Goal: Task Accomplishment & Management: Use online tool/utility

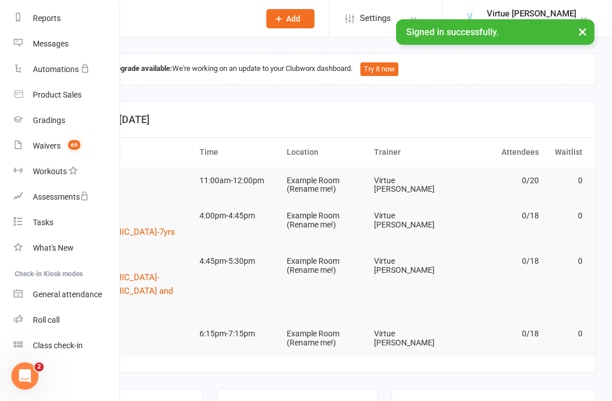
scroll to position [145, 0]
click at [55, 313] on link "Roll call" at bounding box center [67, 320] width 107 height 26
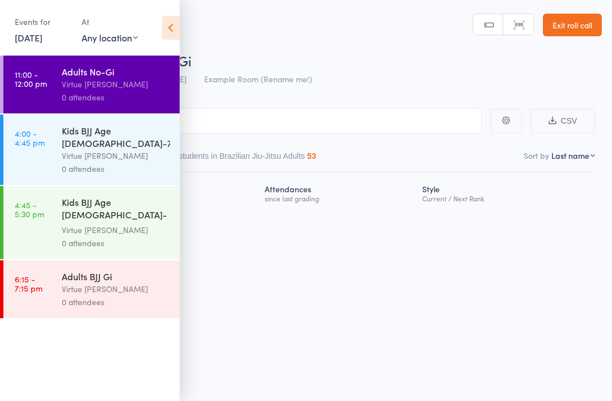
click at [176, 31] on icon at bounding box center [171, 28] width 18 height 24
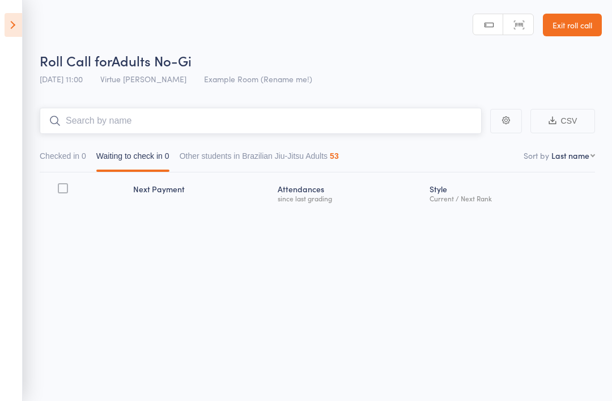
click at [227, 126] on input "search" at bounding box center [261, 121] width 442 height 26
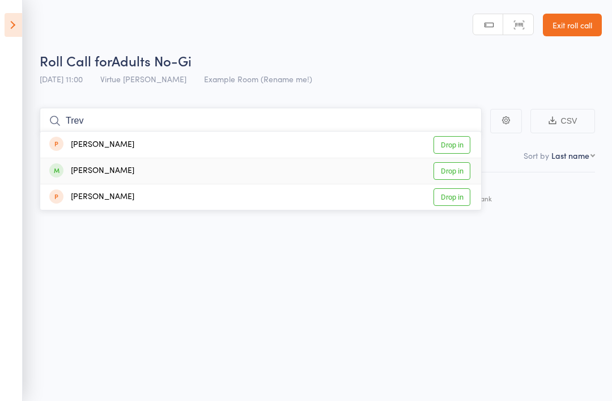
type input "Trev"
click at [458, 173] on link "Drop in" at bounding box center [452, 171] width 37 height 18
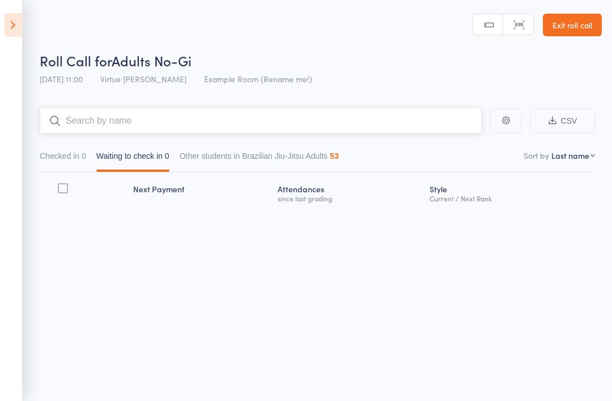
click at [410, 123] on input "search" at bounding box center [261, 121] width 442 height 26
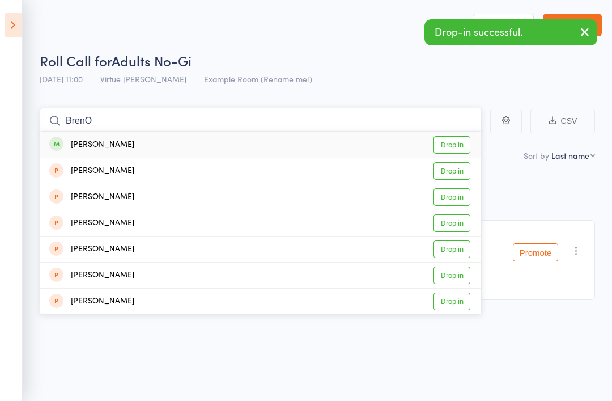
type input "BrenO"
click at [453, 145] on link "Drop in" at bounding box center [452, 145] width 37 height 18
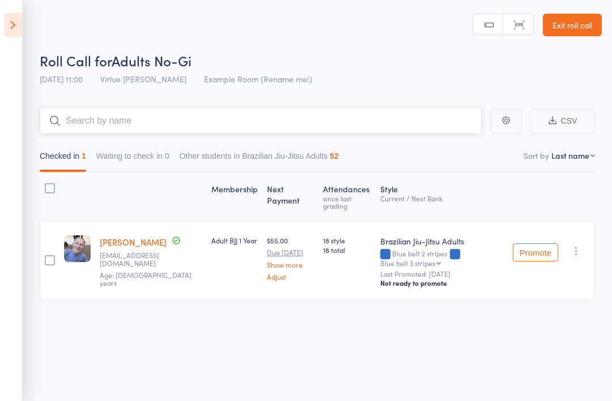
click at [422, 130] on input "search" at bounding box center [261, 121] width 442 height 26
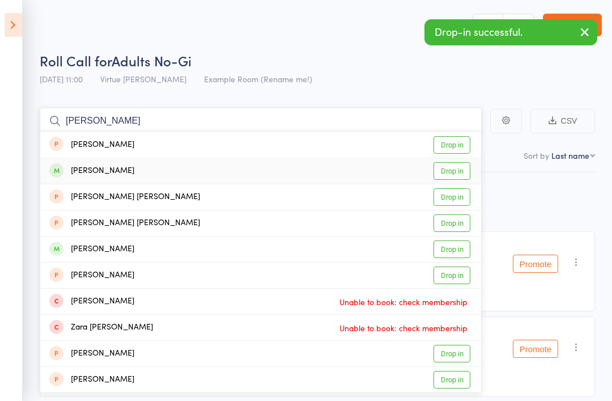
type input "Cooper"
click at [460, 180] on link "Drop in" at bounding box center [452, 171] width 37 height 18
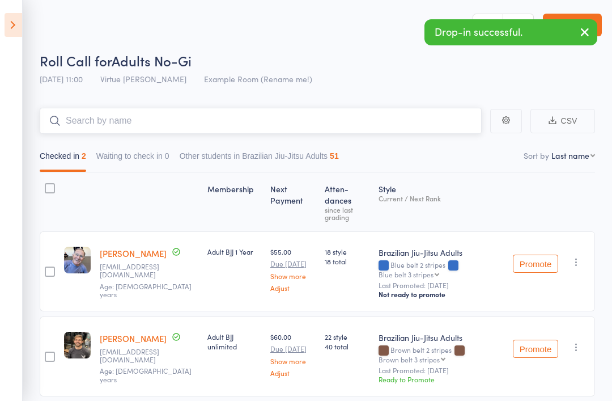
click at [417, 126] on input "search" at bounding box center [261, 121] width 442 height 26
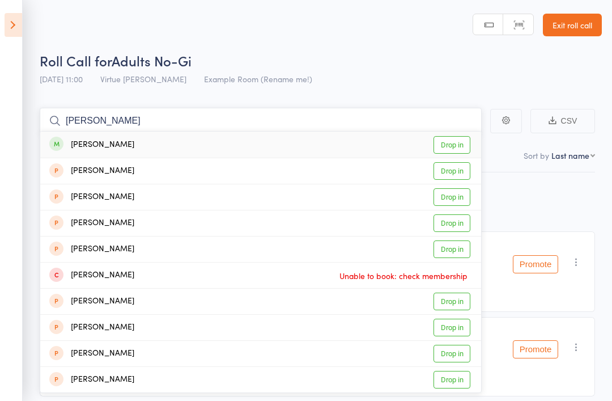
type input "Shane"
click at [463, 146] on link "Drop in" at bounding box center [452, 145] width 37 height 18
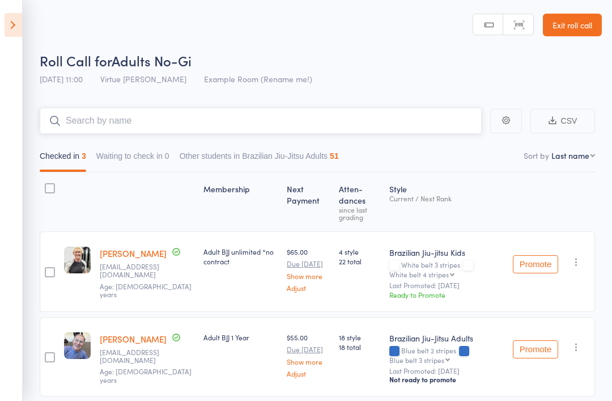
click at [413, 129] on input "search" at bounding box center [261, 121] width 442 height 26
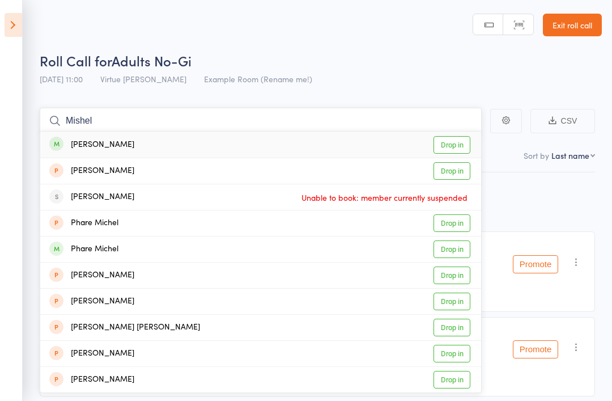
type input "Mishel"
click at [459, 149] on link "Drop in" at bounding box center [452, 145] width 37 height 18
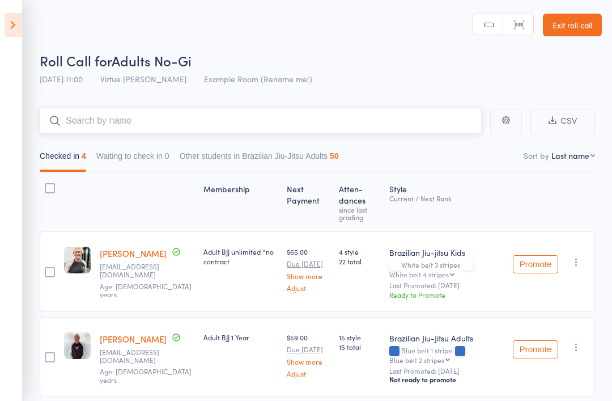
click at [421, 134] on input "search" at bounding box center [261, 121] width 442 height 26
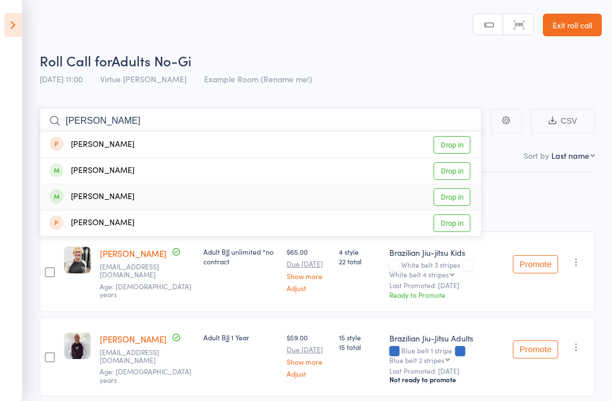
type input "Dylan"
click at [457, 197] on link "Drop in" at bounding box center [452, 197] width 37 height 18
